Goal: Transaction & Acquisition: Purchase product/service

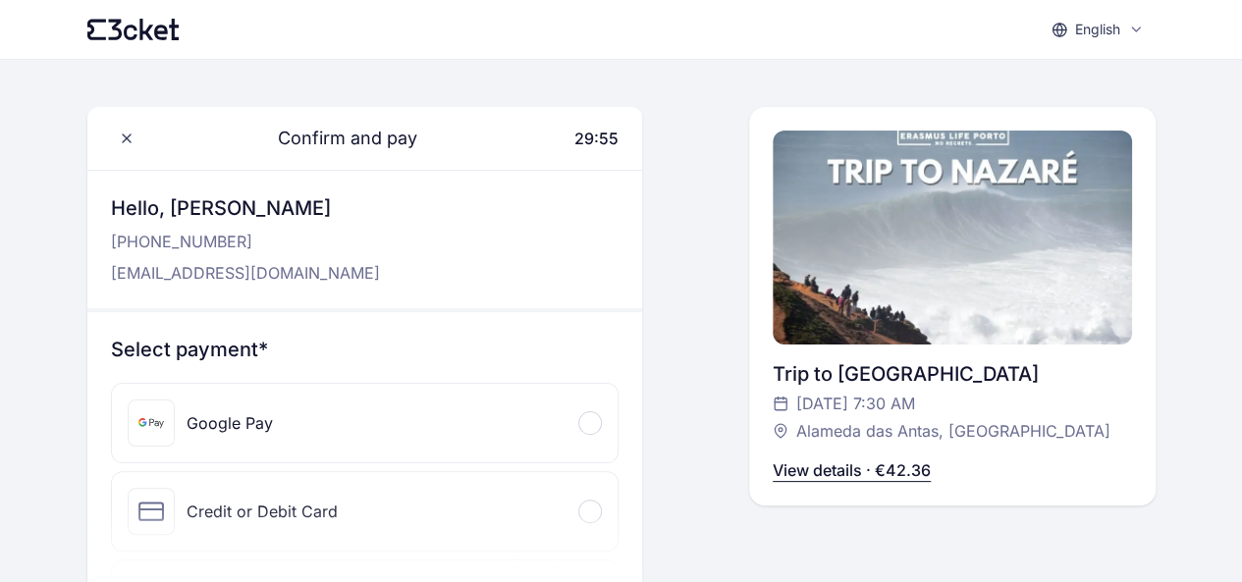
click at [297, 415] on div "Google Pay" at bounding box center [365, 423] width 507 height 79
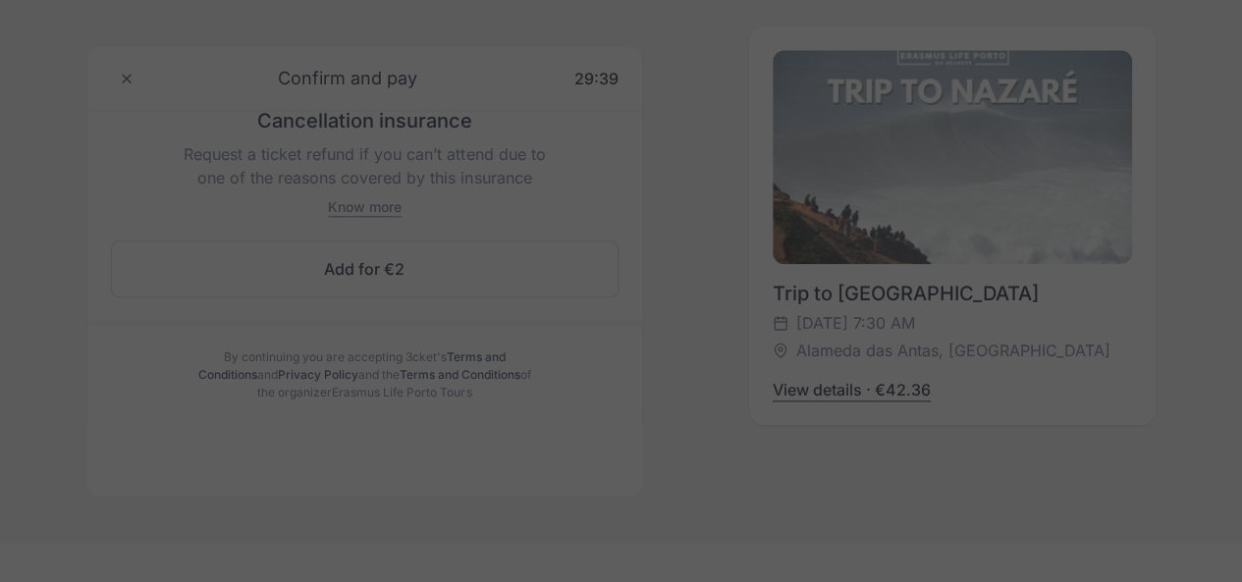
scroll to position [764, 0]
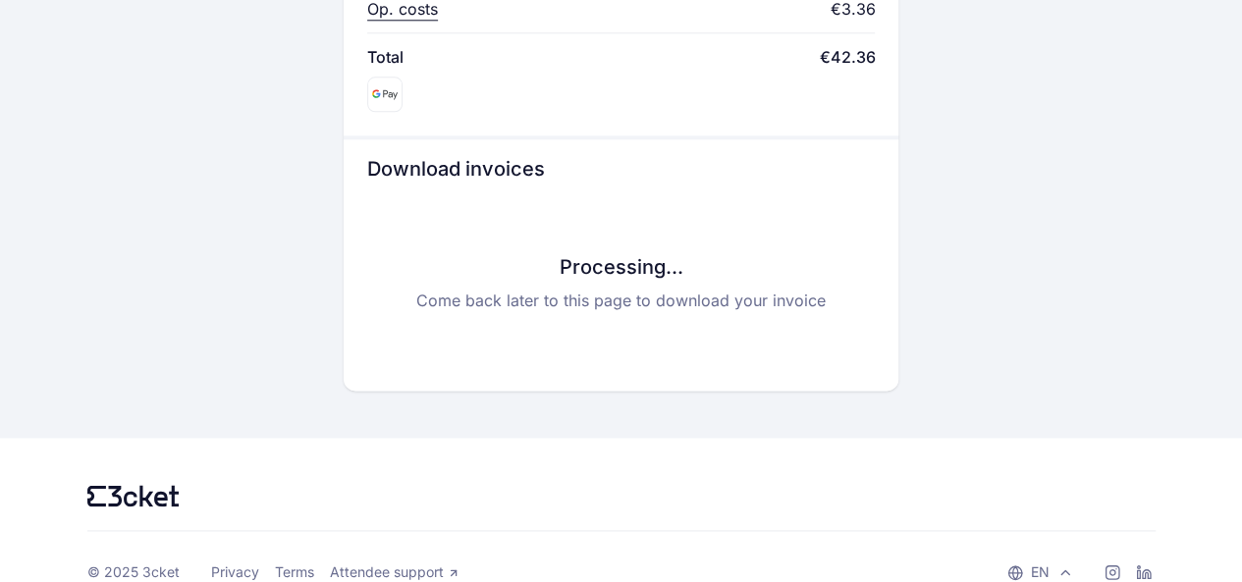
scroll to position [1082, 0]
